Goal: Check status: Check status

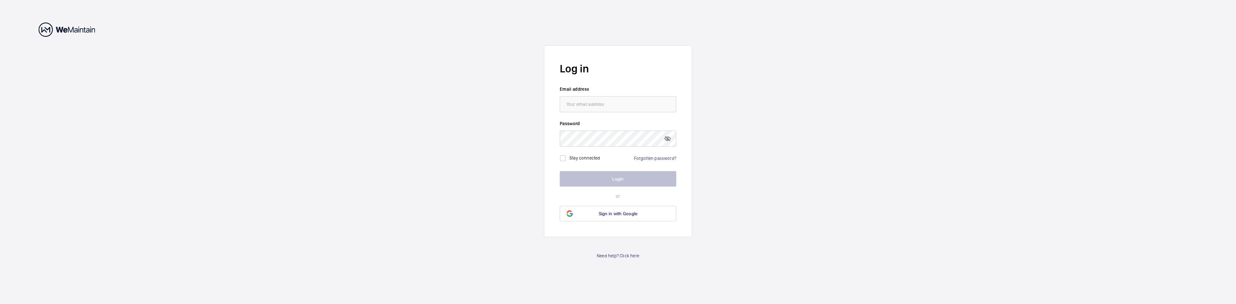
type input "[PERSON_NAME][EMAIL_ADDRESS][PERSON_NAME][DOMAIN_NAME]"
click at [779, 133] on wm-front-auth-container "Log in Email address [PERSON_NAME][EMAIL_ADDRESS][PERSON_NAME][DOMAIN_NAME] Pas…" at bounding box center [618, 152] width 1236 height 304
click at [615, 107] on input "email" at bounding box center [618, 104] width 116 height 16
type input "[PERSON_NAME][EMAIL_ADDRESS][PERSON_NAME][DOMAIN_NAME]"
click at [617, 177] on button "Login" at bounding box center [618, 178] width 116 height 15
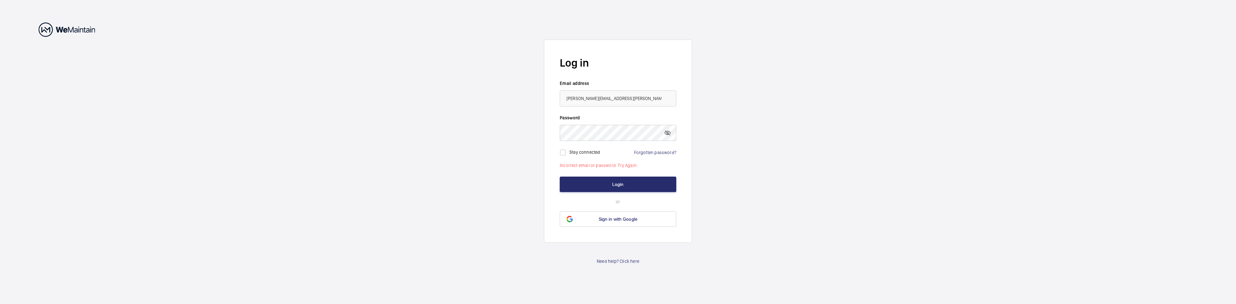
click at [573, 151] on label "Stay connected" at bounding box center [584, 152] width 31 height 5
checkbox input "true"
click at [671, 132] on mat-icon at bounding box center [668, 133] width 8 height 8
click at [609, 180] on button "Login" at bounding box center [618, 184] width 116 height 15
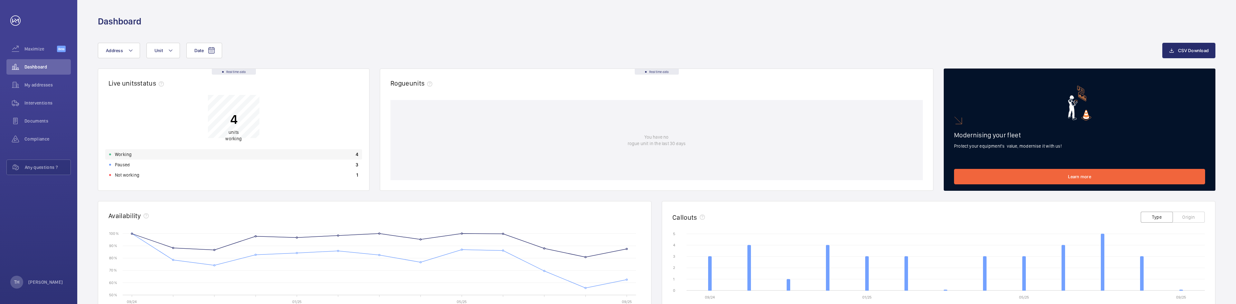
click at [127, 157] on p "Working" at bounding box center [123, 154] width 17 height 6
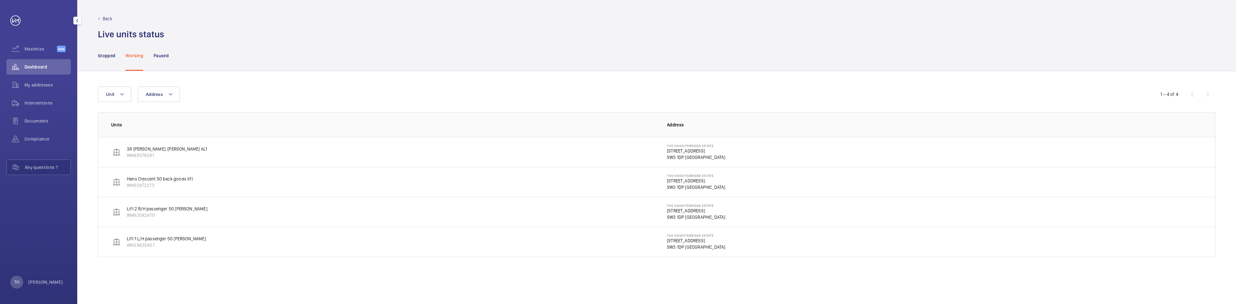
click at [42, 62] on div "Dashboard" at bounding box center [38, 66] width 64 height 15
